Goal: Task Accomplishment & Management: Manage account settings

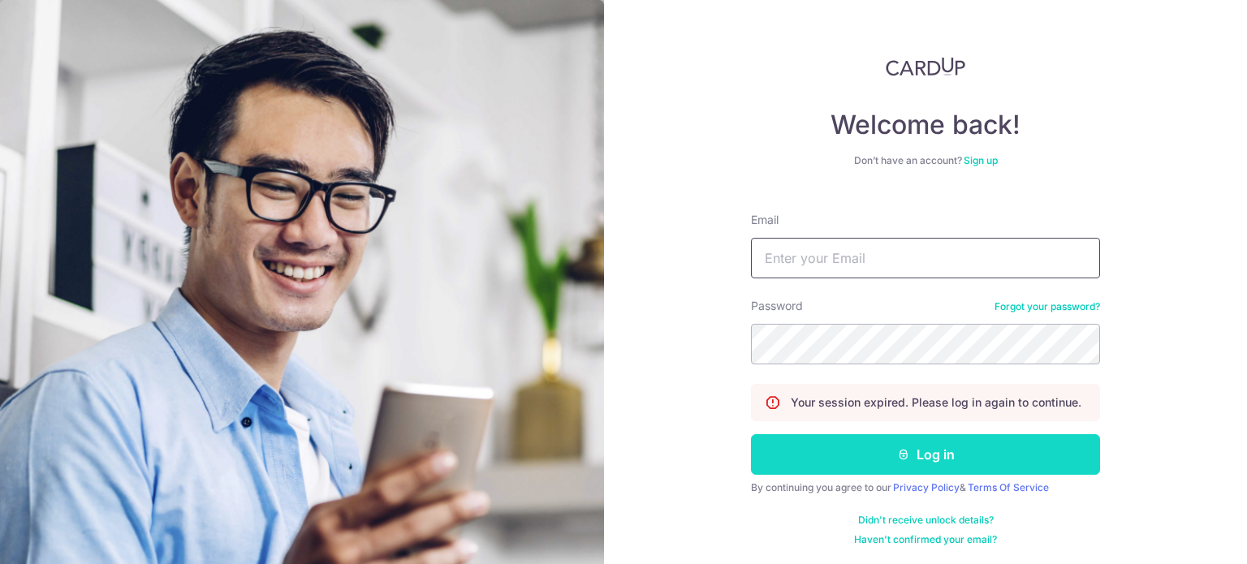
type input "MATTHEWX05@GMAIL.COM"
click at [934, 444] on button "Log in" at bounding box center [925, 454] width 349 height 41
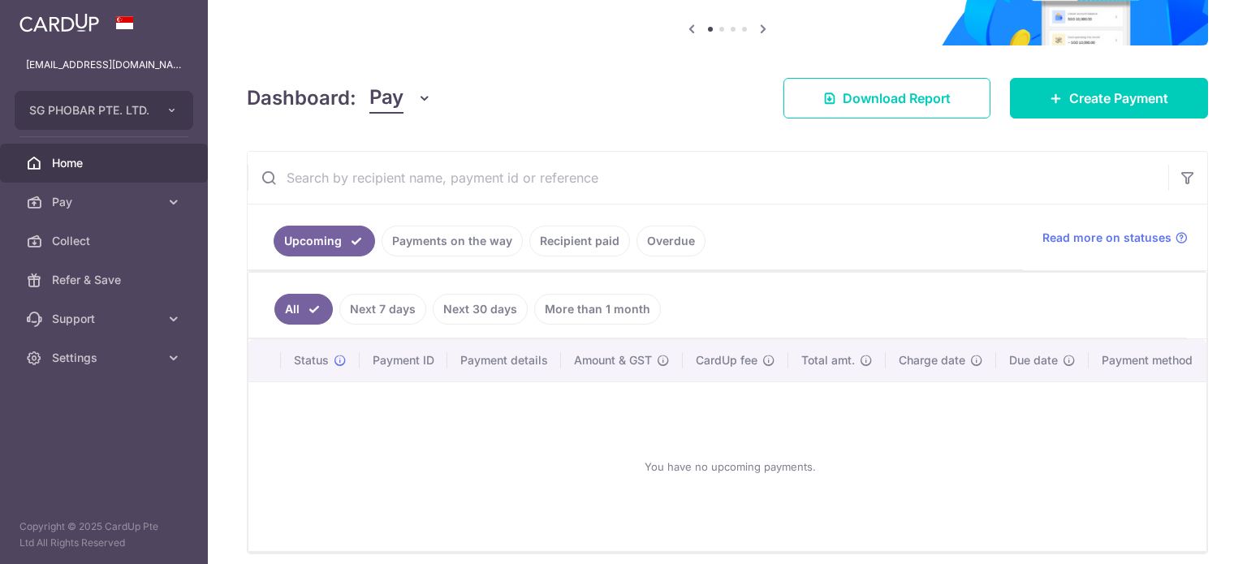
click at [471, 245] on link "Payments on the way" at bounding box center [452, 241] width 141 height 31
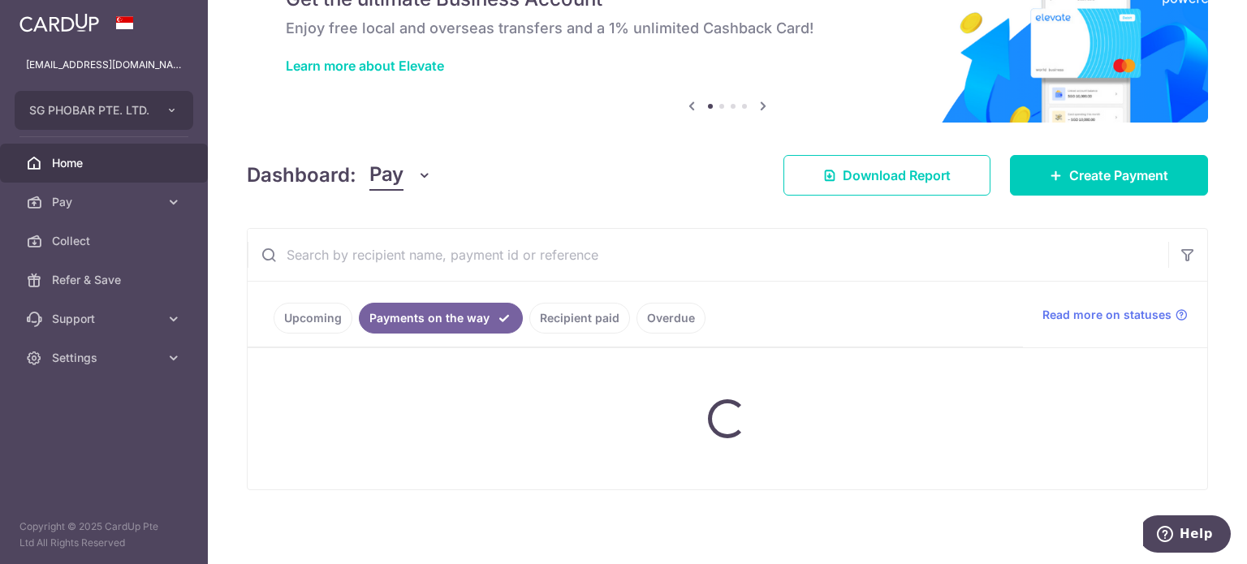
scroll to position [55, 0]
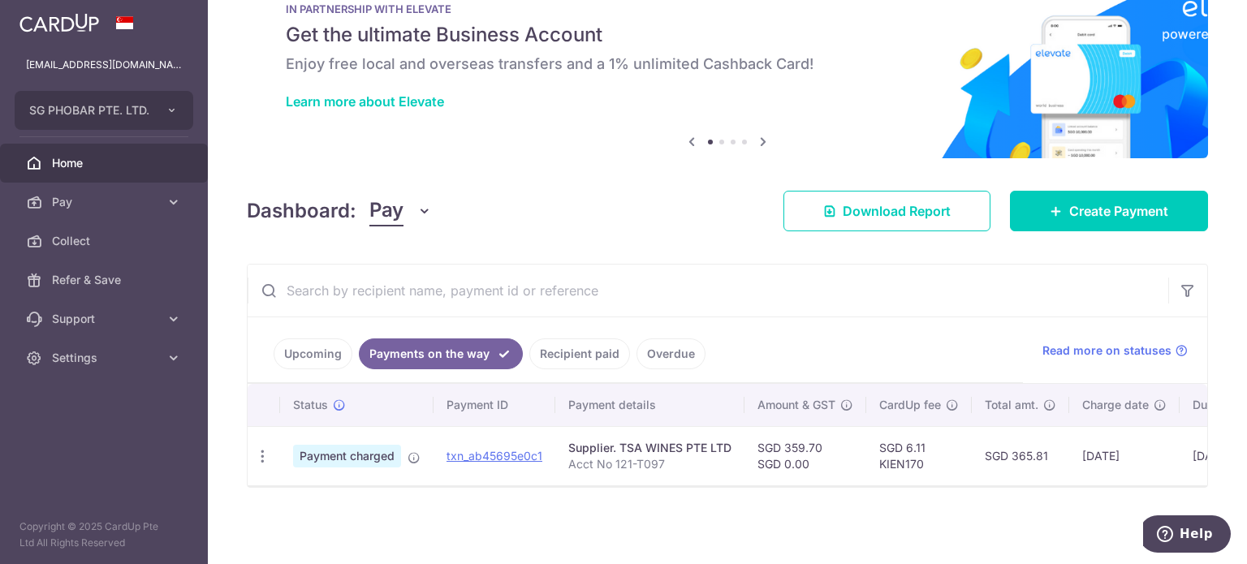
click at [566, 351] on link "Recipient paid" at bounding box center [579, 354] width 101 height 31
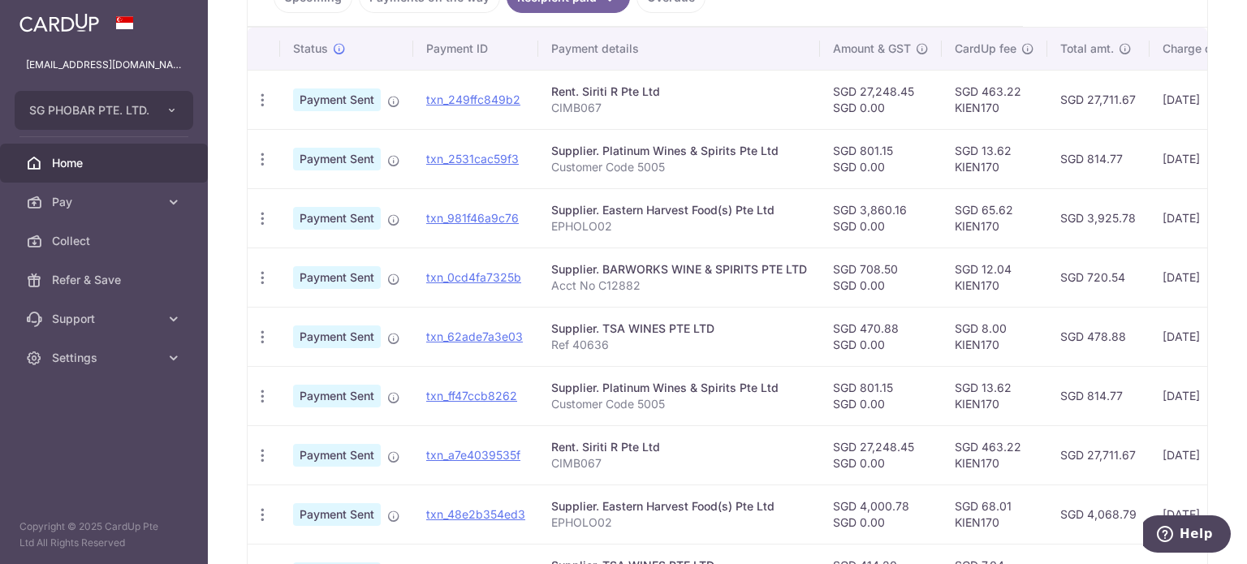
scroll to position [487, 0]
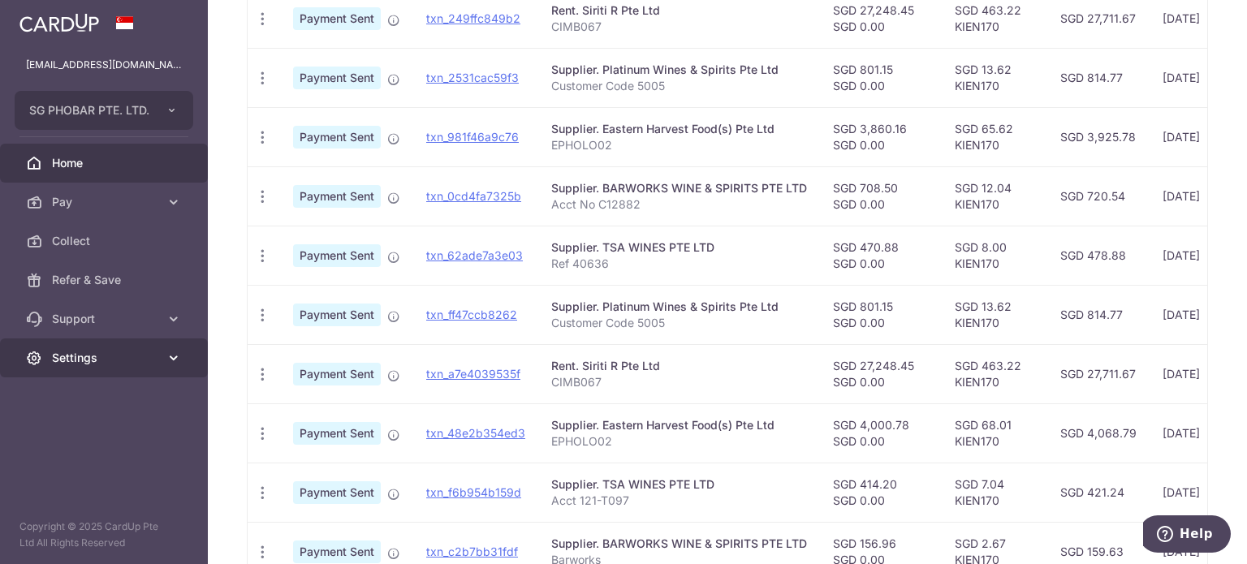
click at [88, 369] on link "Settings" at bounding box center [104, 358] width 208 height 39
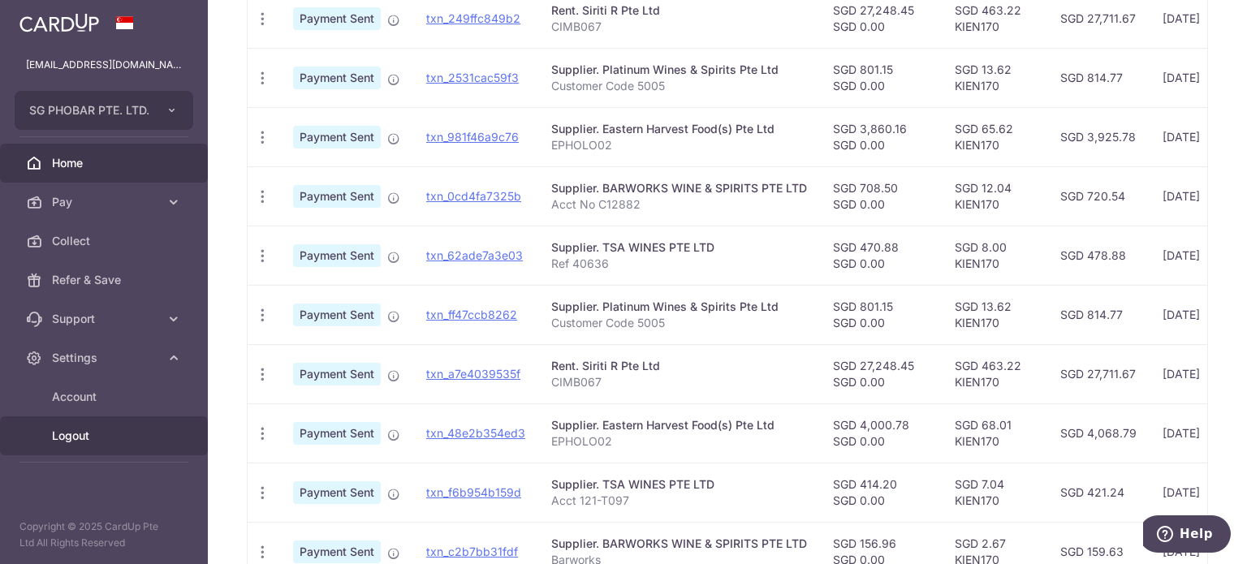
drag, startPoint x: 117, startPoint y: 445, endPoint x: 152, endPoint y: 425, distance: 40.4
click at [117, 445] on link "Logout" at bounding box center [104, 435] width 208 height 39
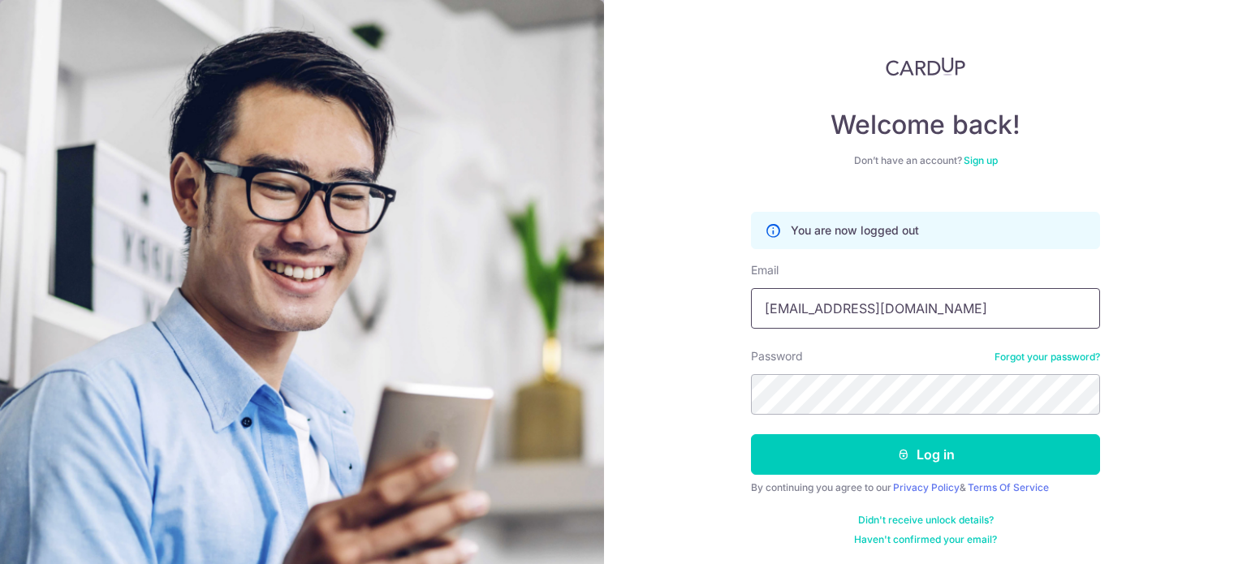
click at [922, 309] on input "MATTHEWX05@GMAIL.COM" at bounding box center [925, 308] width 349 height 41
type input "kienjoe@gmail.com"
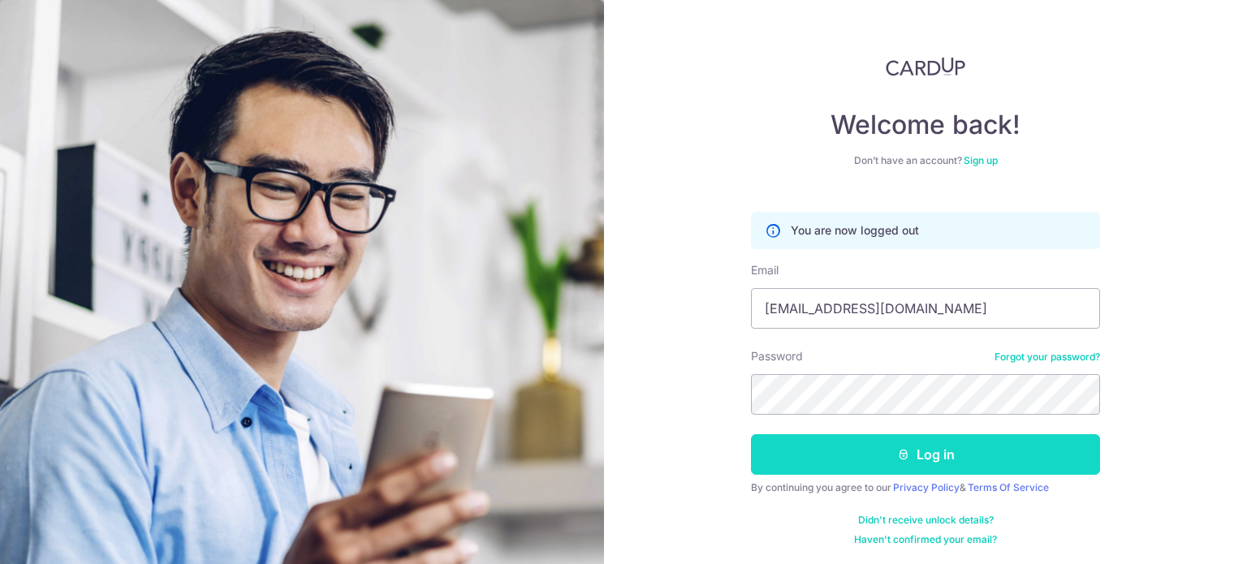
click at [909, 459] on button "Log in" at bounding box center [925, 454] width 349 height 41
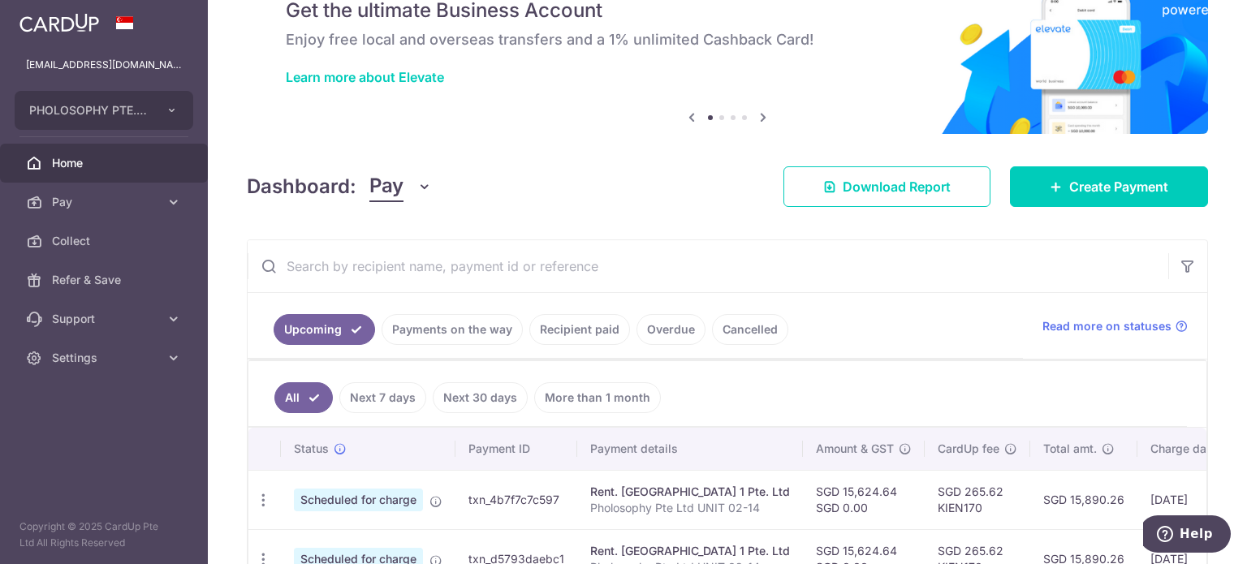
scroll to position [183, 0]
